Goal: Find specific page/section: Find specific page/section

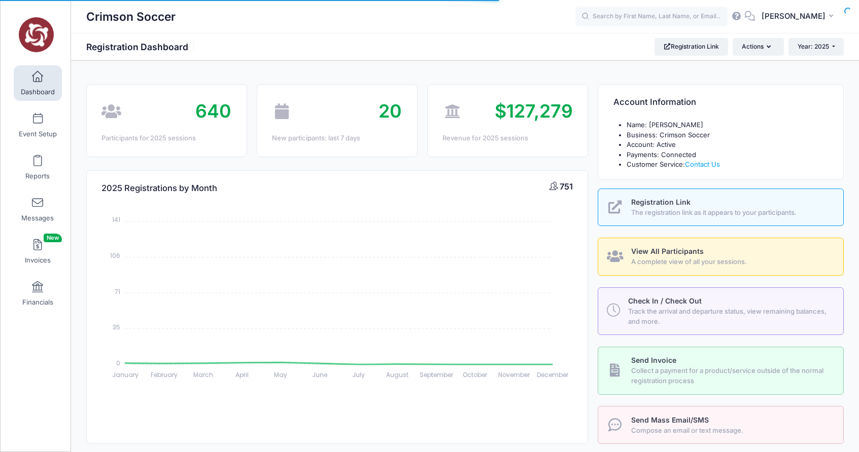
select select
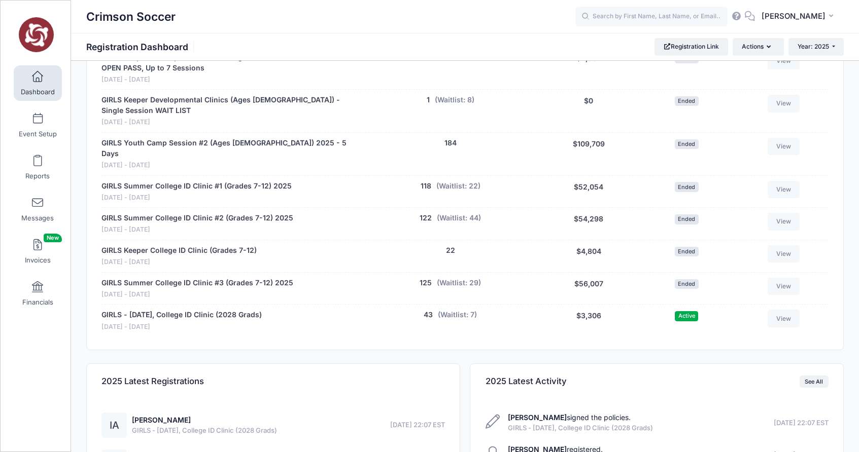
scroll to position [694, 0]
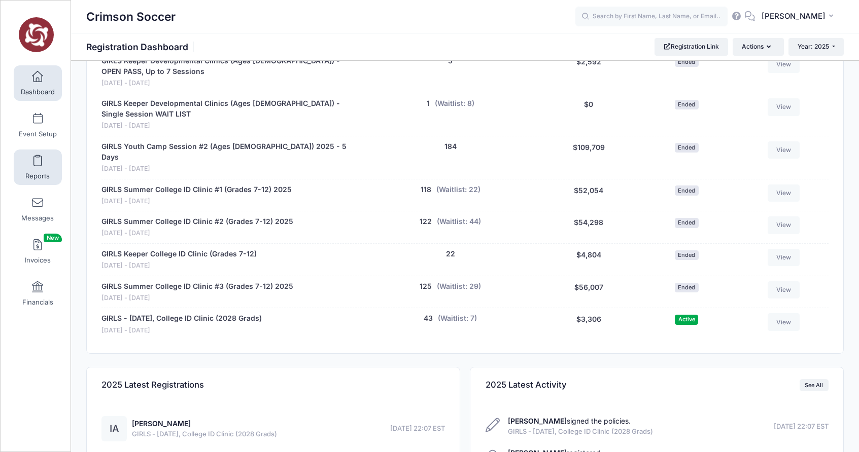
click at [38, 166] on span at bounding box center [38, 161] width 0 height 11
